Goal: Task Accomplishment & Management: Manage account settings

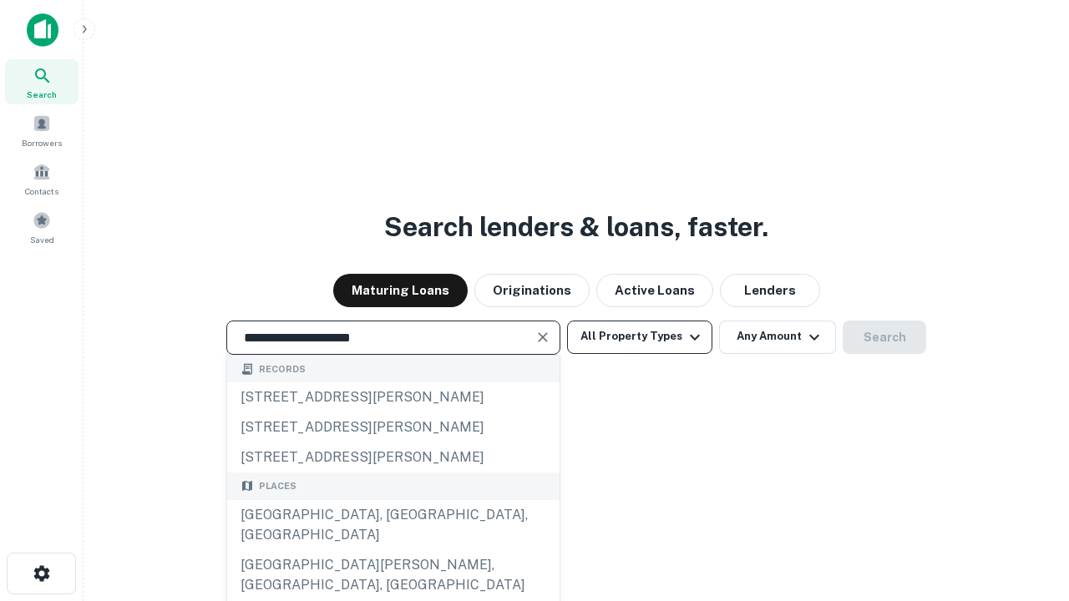
click at [393, 550] on div "[GEOGRAPHIC_DATA], [GEOGRAPHIC_DATA], [GEOGRAPHIC_DATA]" at bounding box center [393, 525] width 332 height 50
click at [640, 337] on button "All Property Types" at bounding box center [639, 337] width 145 height 33
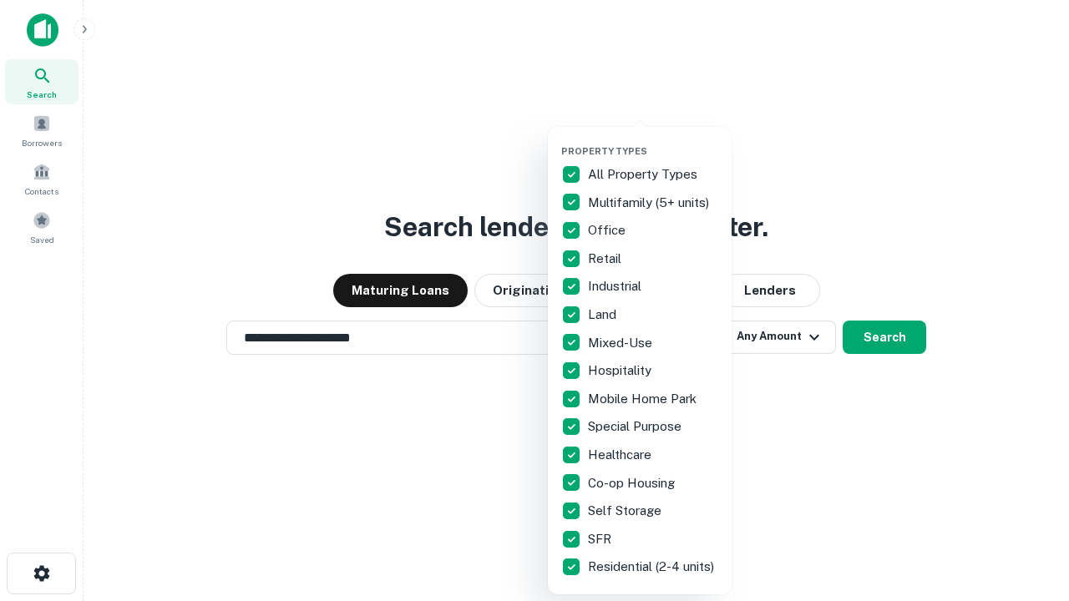
type input "**********"
click at [653, 140] on button "button" at bounding box center [653, 140] width 184 height 1
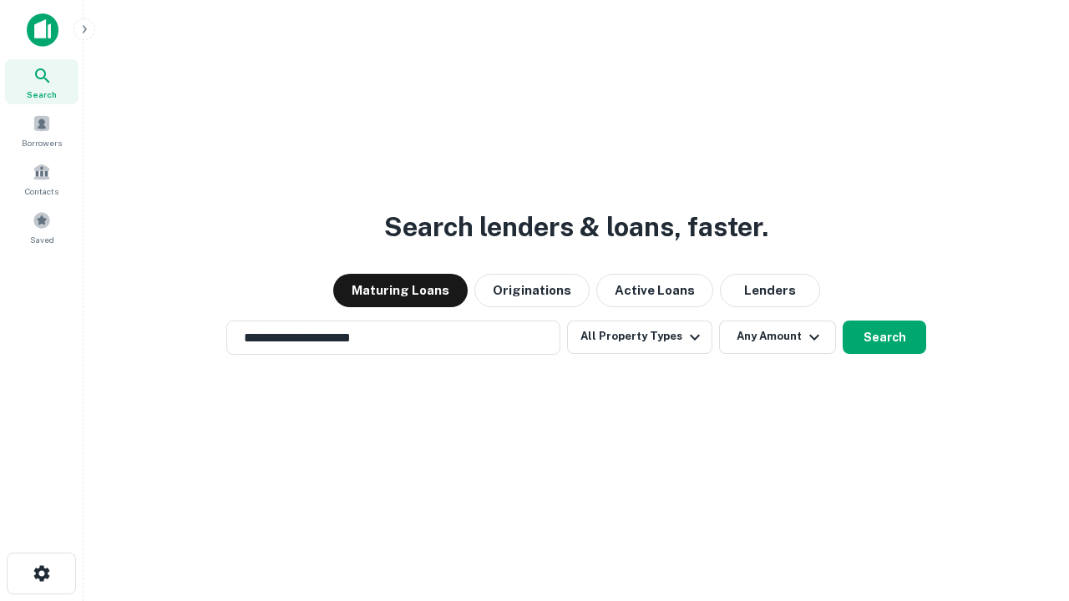
scroll to position [26, 0]
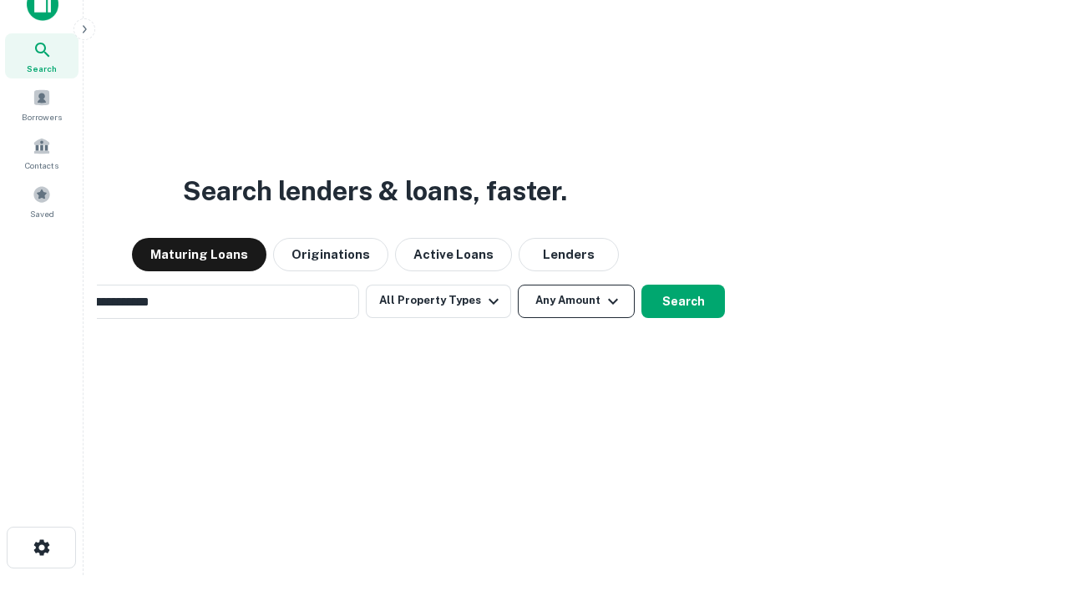
click at [518, 285] on button "Any Amount" at bounding box center [576, 301] width 117 height 33
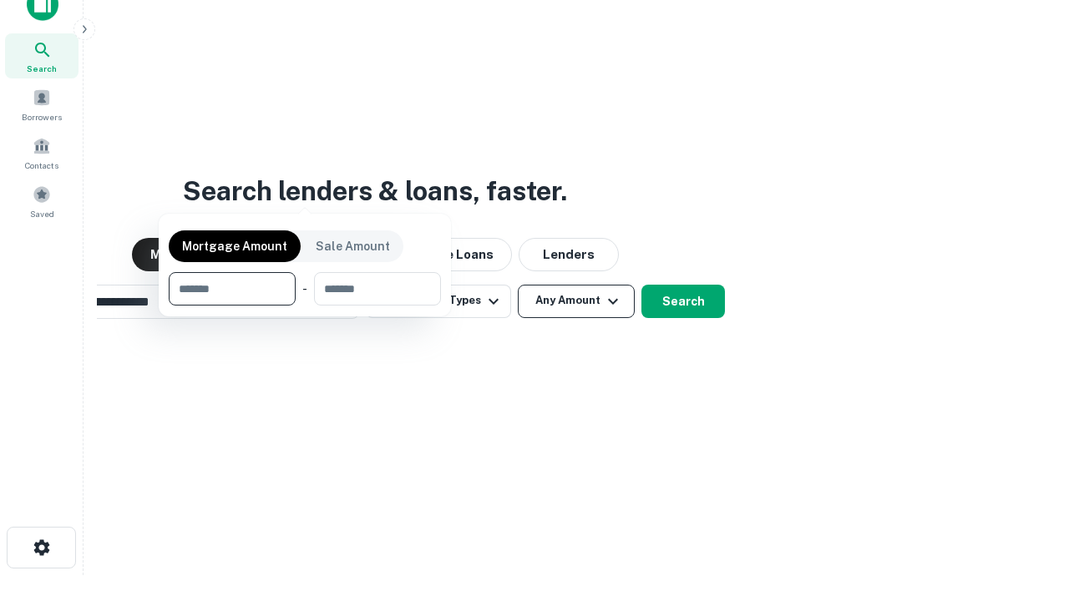
scroll to position [120, 473]
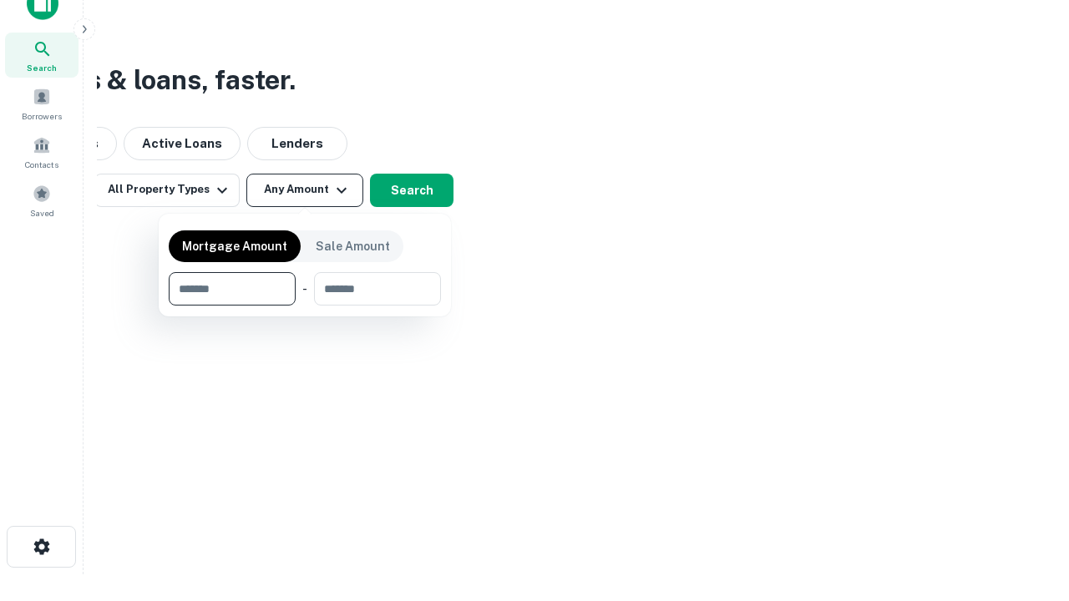
type input "*******"
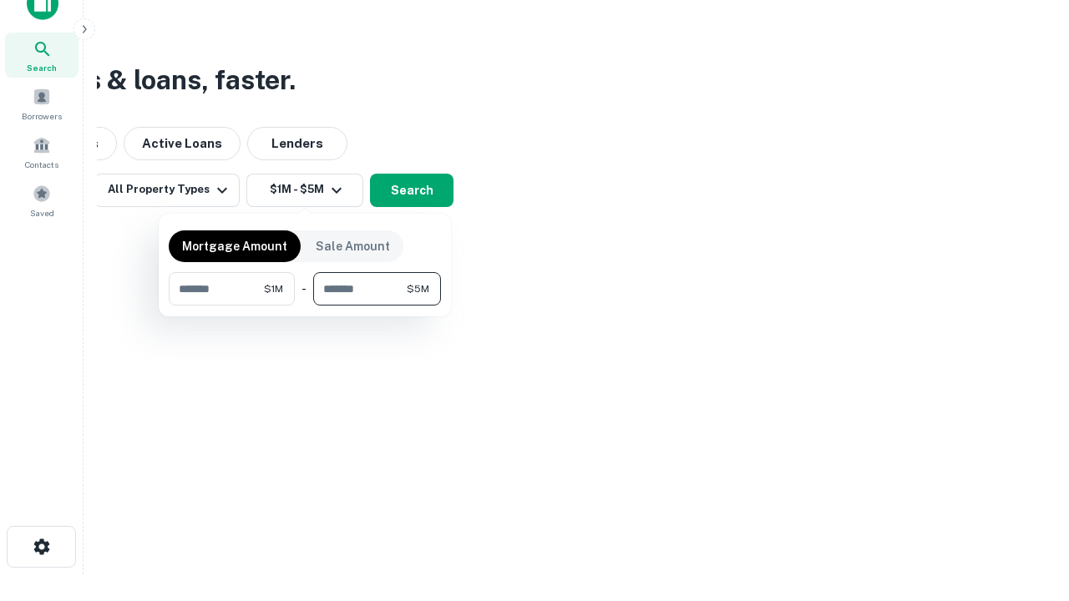
type input "*******"
click at [305, 306] on button "button" at bounding box center [305, 306] width 272 height 1
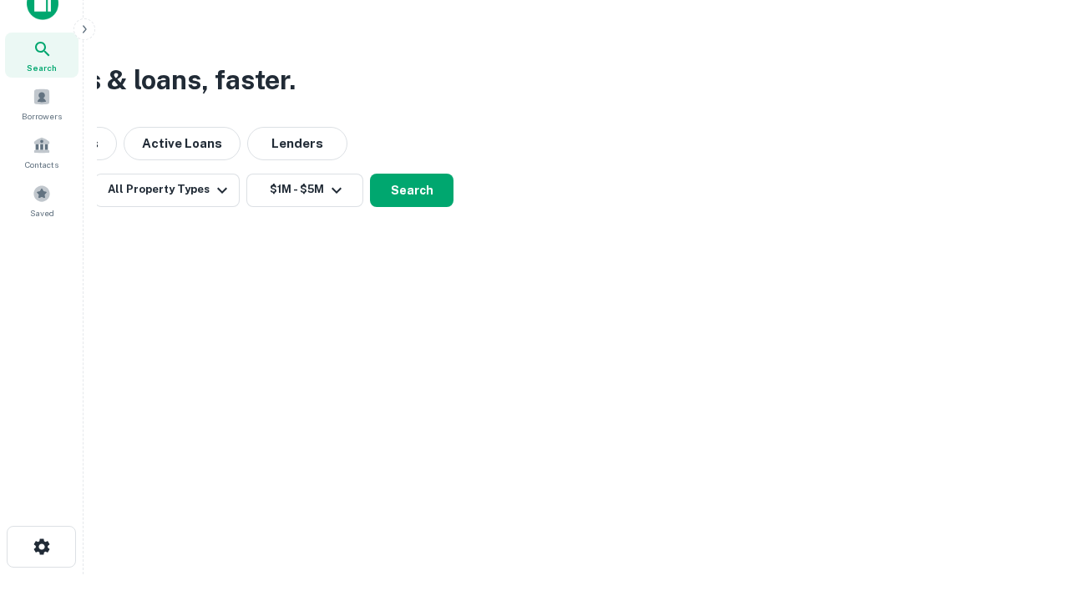
scroll to position [10, 308]
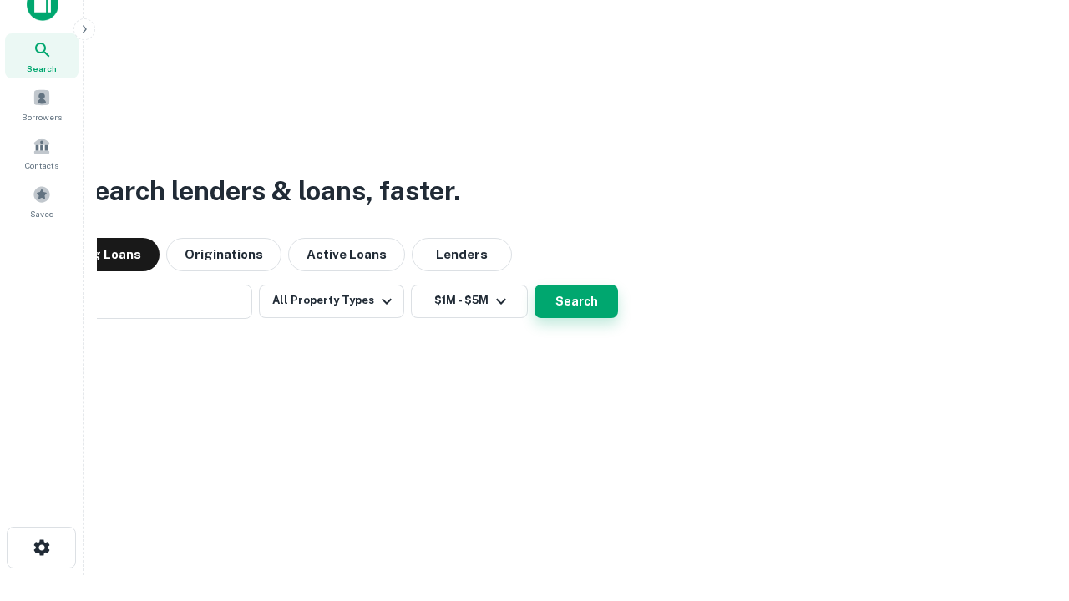
click at [535, 285] on button "Search" at bounding box center [577, 301] width 84 height 33
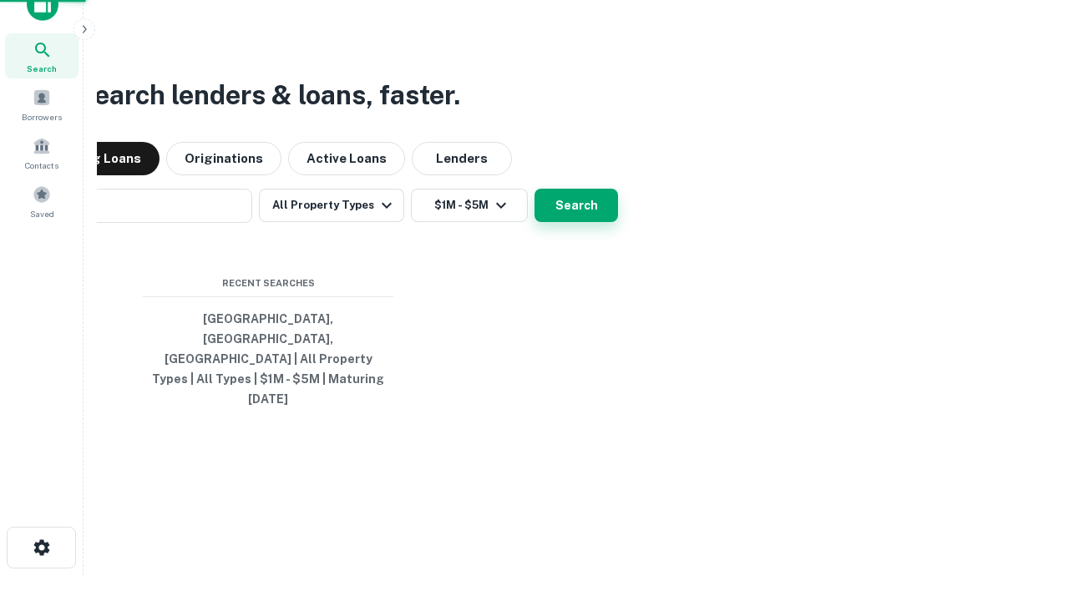
scroll to position [44, 473]
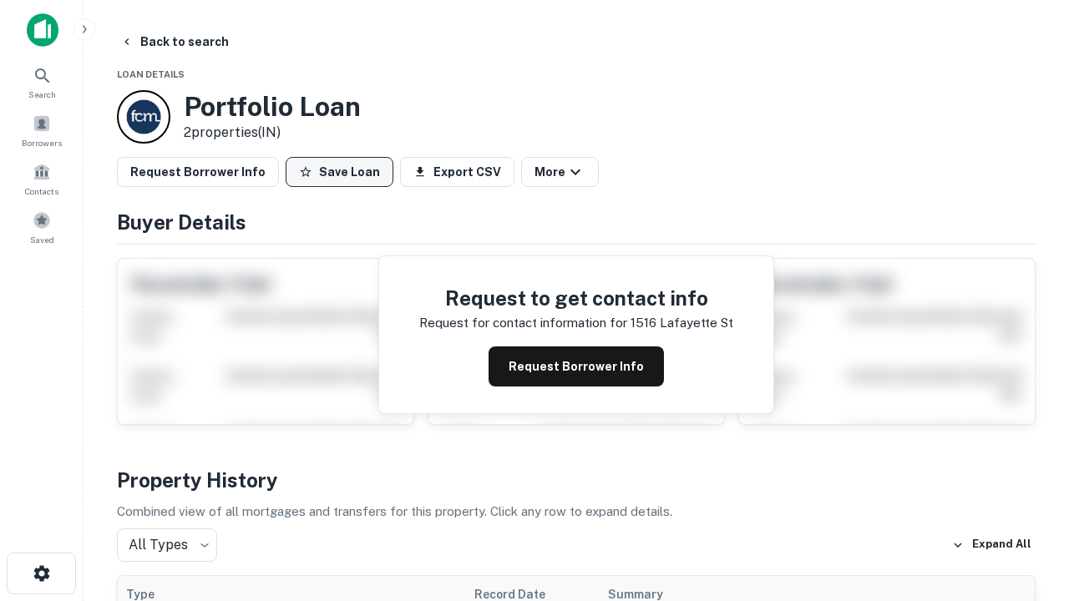
click at [339, 172] on button "Save Loan" at bounding box center [340, 172] width 108 height 30
click at [343, 172] on button "Loan Saved" at bounding box center [343, 172] width 115 height 30
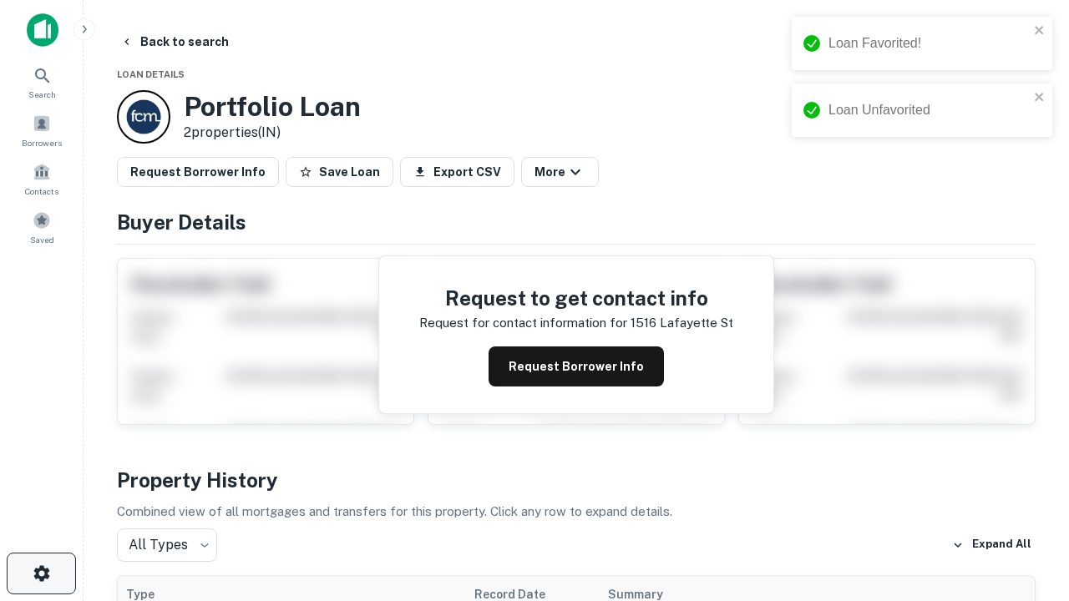
click at [41, 574] on icon "button" at bounding box center [42, 574] width 20 height 20
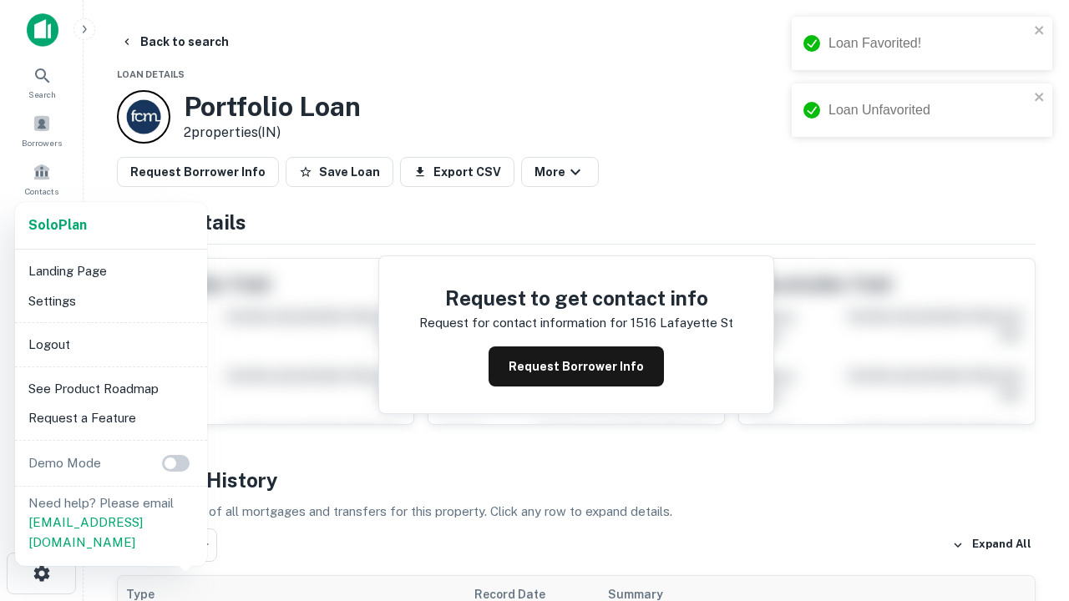
click at [110, 344] on li "Logout" at bounding box center [111, 345] width 179 height 30
